Goal: Information Seeking & Learning: Learn about a topic

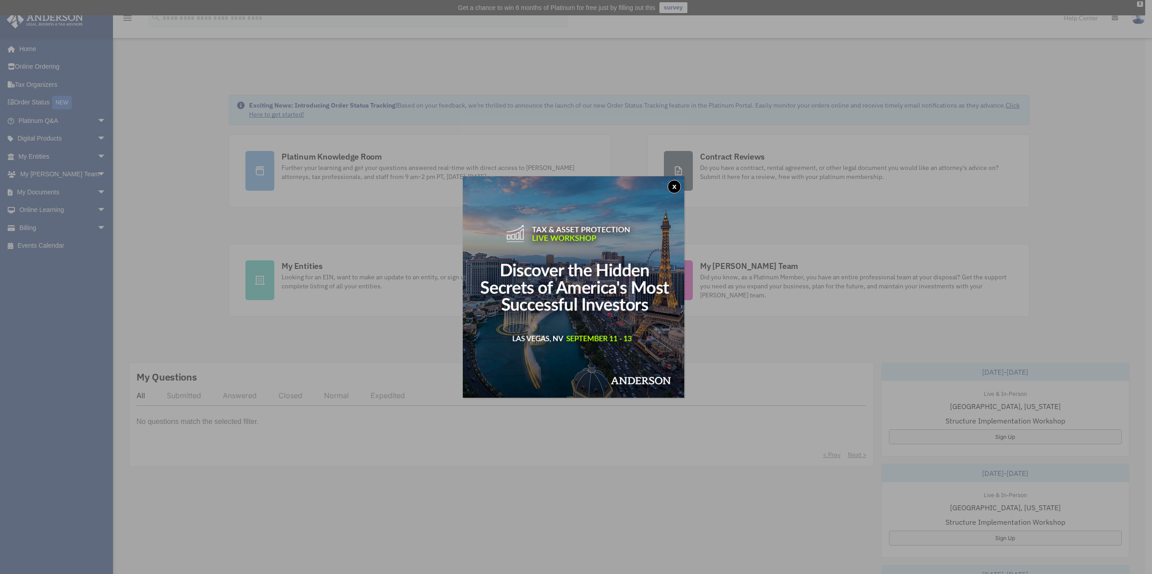
click at [679, 185] on button "x" at bounding box center [674, 187] width 14 height 14
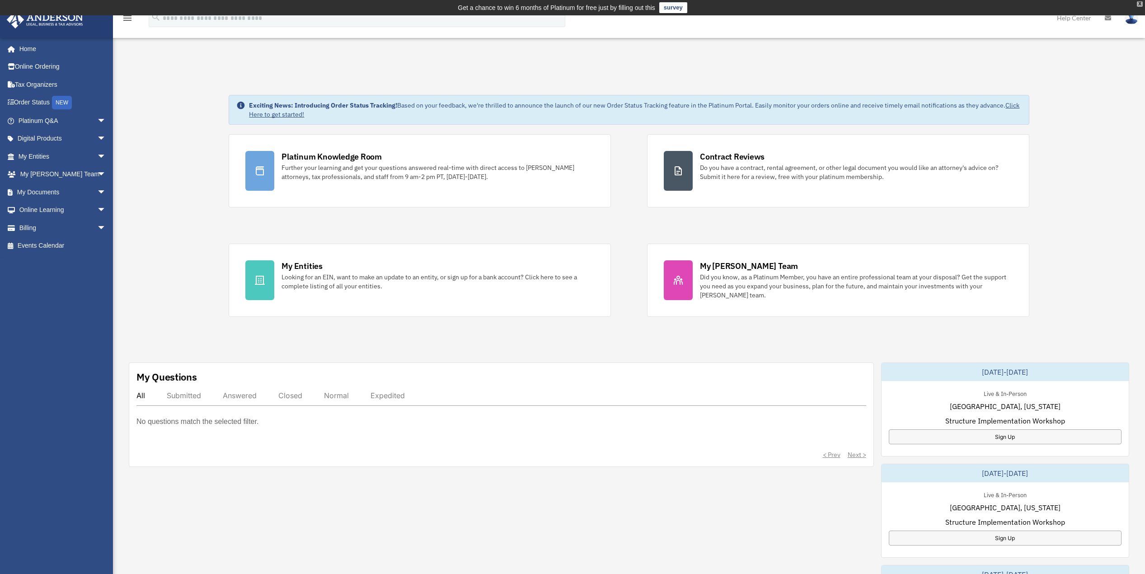
click at [1139, 3] on div "X" at bounding box center [1140, 3] width 6 height 5
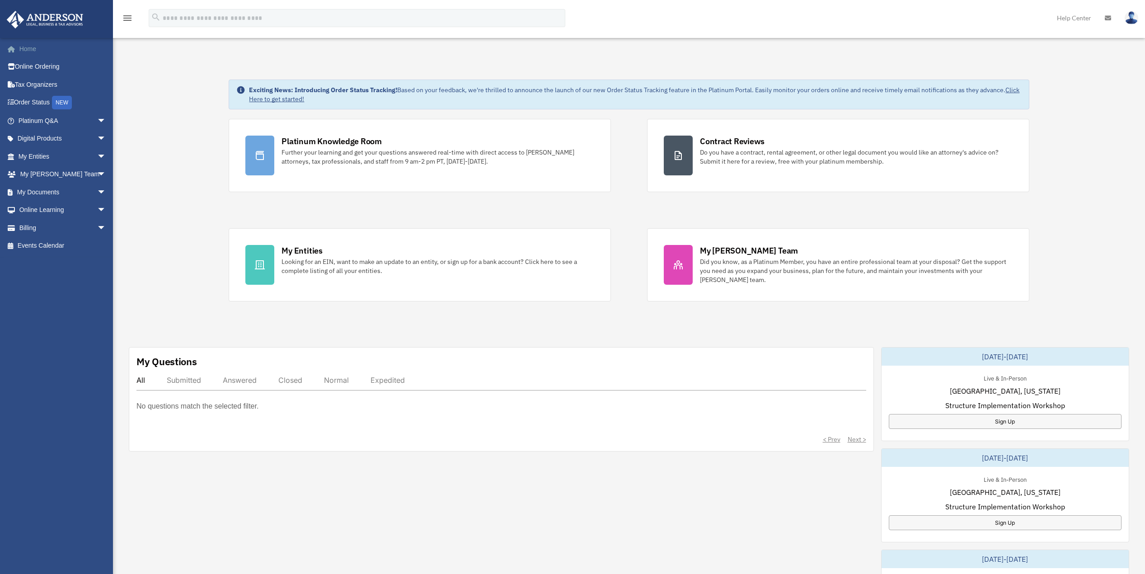
click at [23, 48] on link "Home" at bounding box center [62, 49] width 113 height 18
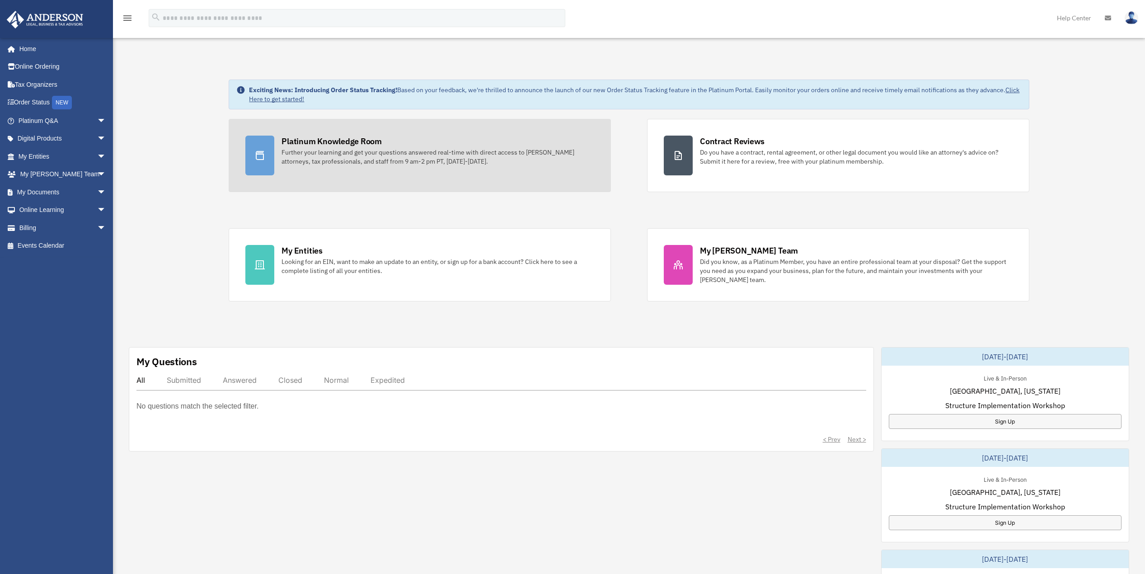
click at [298, 150] on div "Further your learning and get your questions answered real-time with direct acc…" at bounding box center [437, 157] width 313 height 18
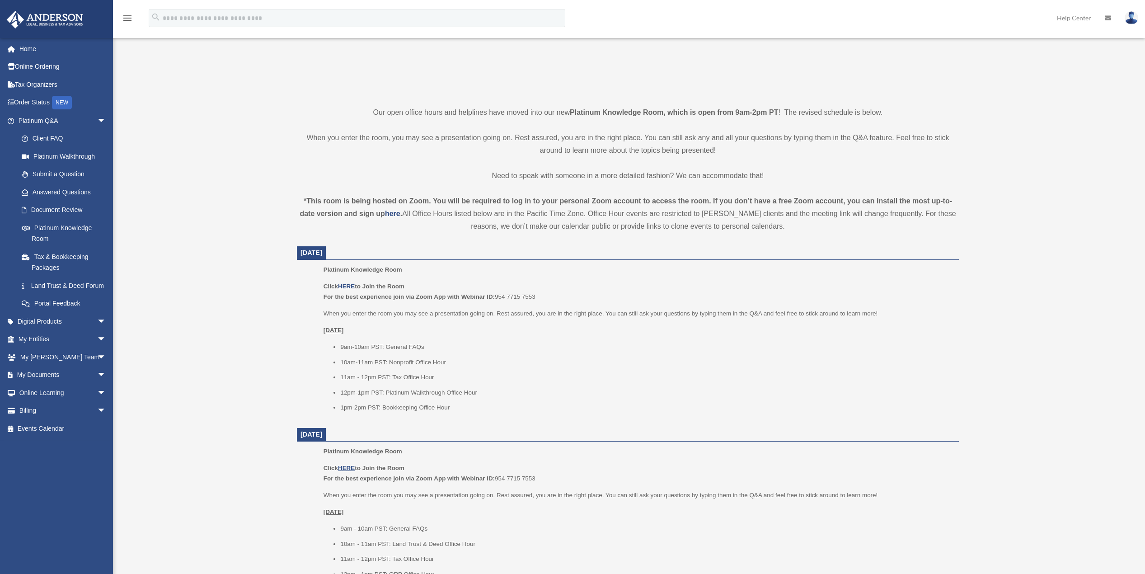
scroll to position [271, 0]
